Goal: Information Seeking & Learning: Check status

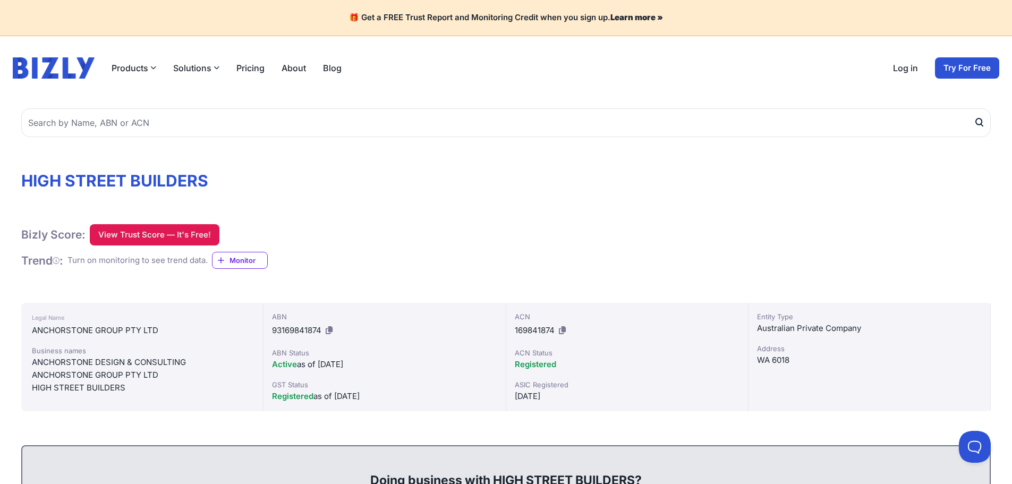
click at [130, 242] on button "View Trust Score — It's Free!" at bounding box center [155, 234] width 130 height 21
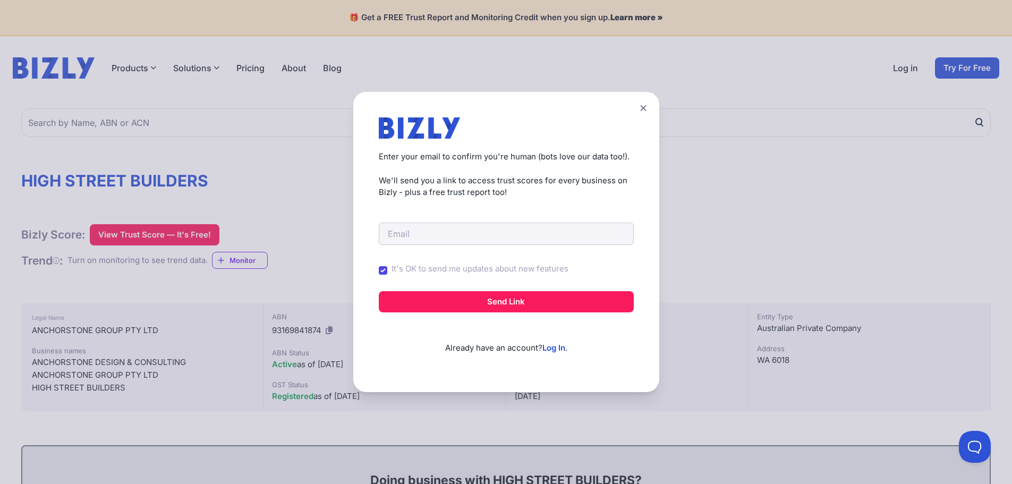
click at [646, 108] on icon at bounding box center [643, 108] width 6 height 7
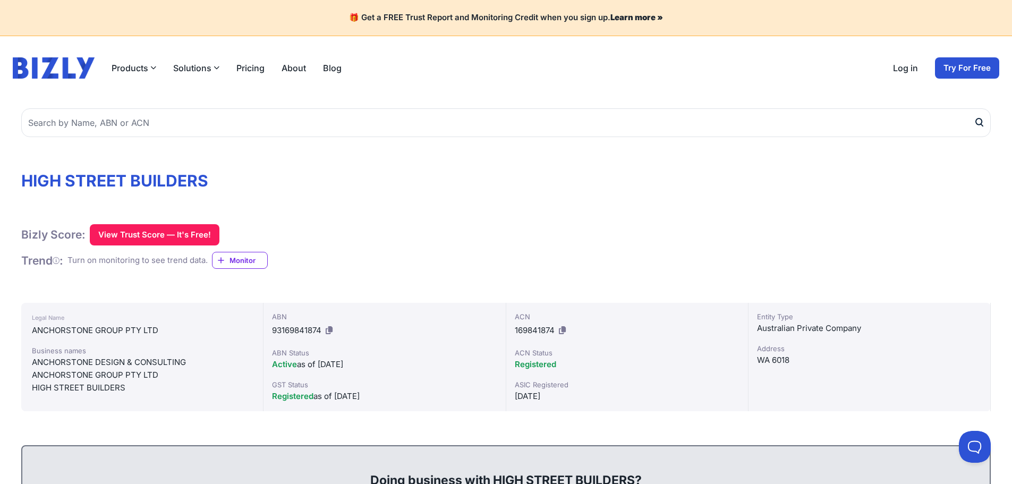
click at [895, 69] on link "Log in" at bounding box center [905, 68] width 25 height 13
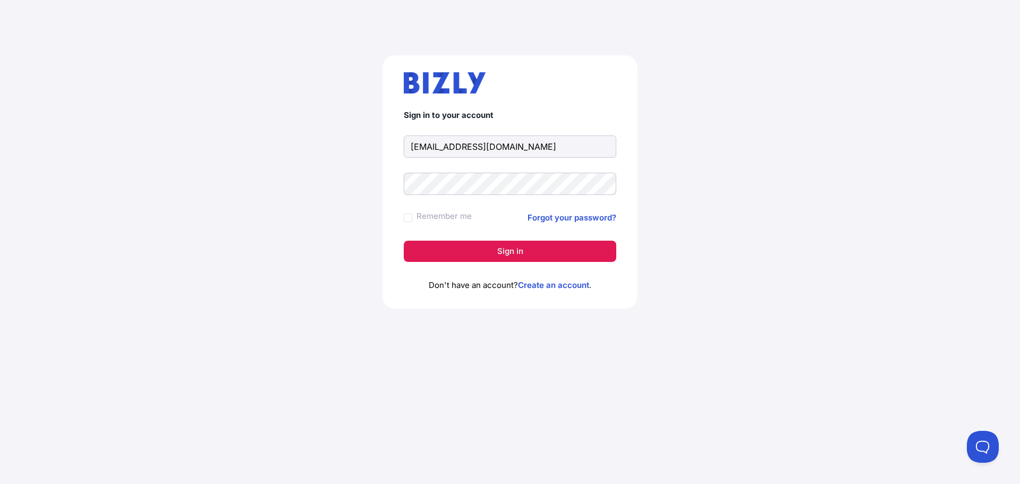
click at [504, 245] on button "Sign in" at bounding box center [510, 251] width 212 height 21
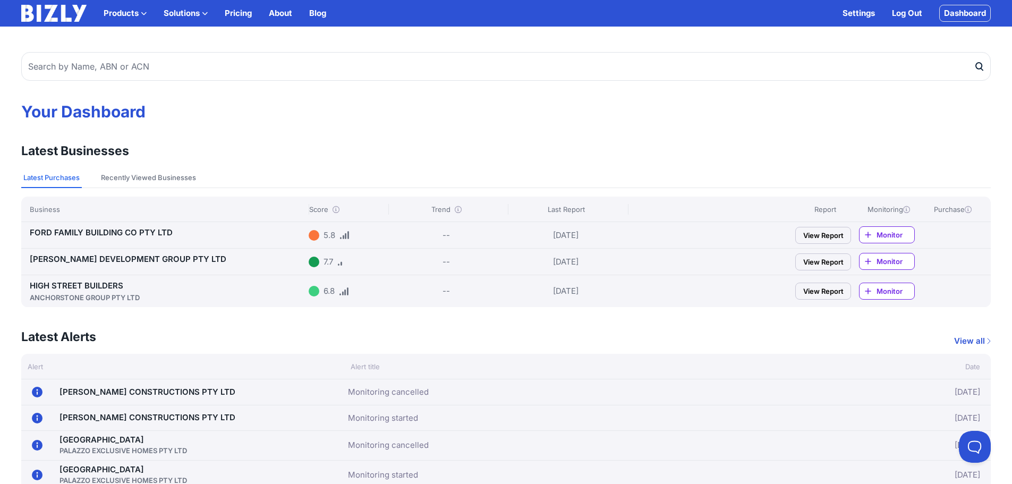
click at [102, 287] on link "HIGH STREET BUILDERS ANCHORSTONE GROUP PTY LTD" at bounding box center [167, 291] width 275 height 22
